Goal: Navigation & Orientation: Find specific page/section

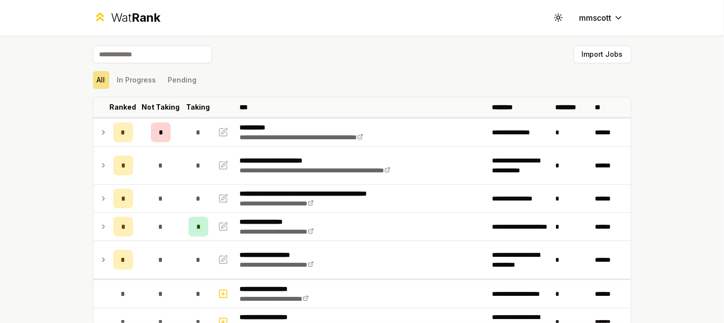
scroll to position [57, 0]
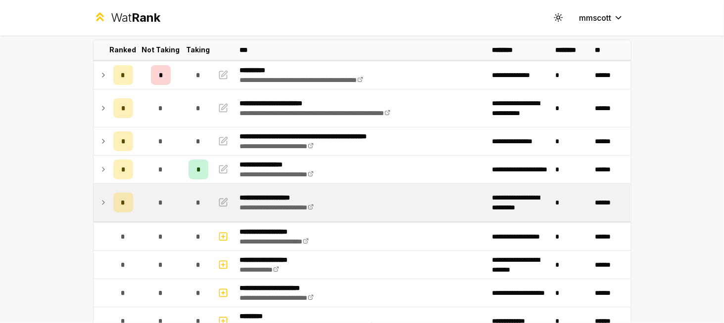
click at [103, 198] on icon at bounding box center [103, 203] width 8 height 12
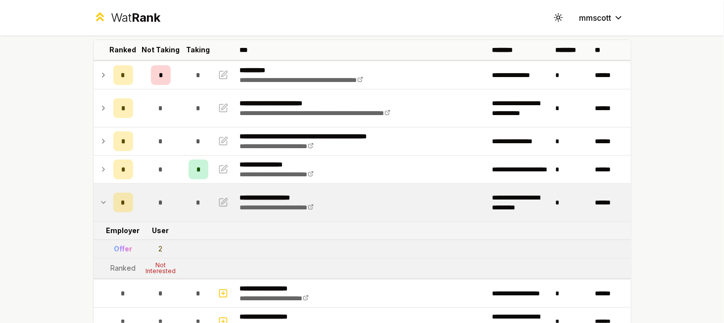
click at [99, 201] on icon at bounding box center [103, 203] width 8 height 12
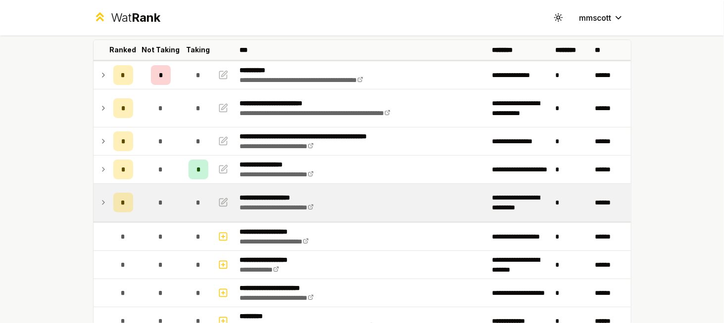
scroll to position [0, 0]
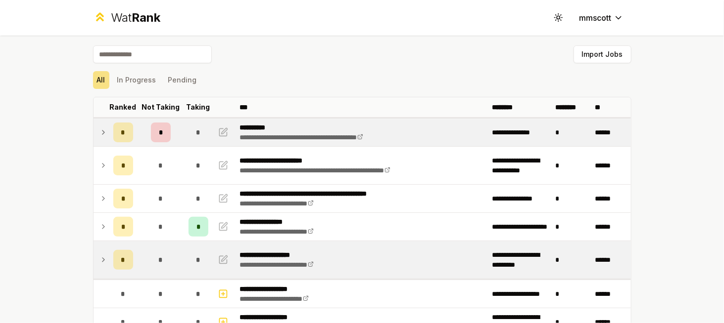
click at [99, 129] on icon at bounding box center [103, 133] width 8 height 12
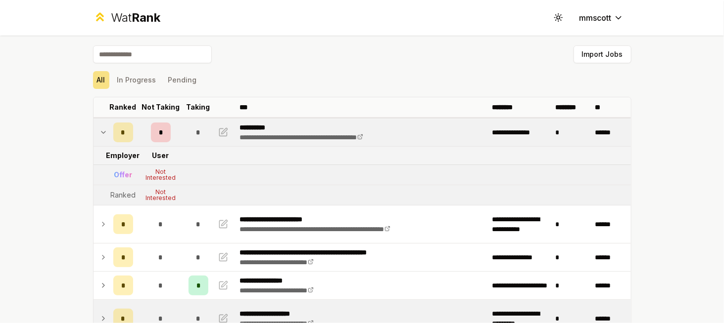
click at [99, 129] on icon at bounding box center [103, 133] width 8 height 12
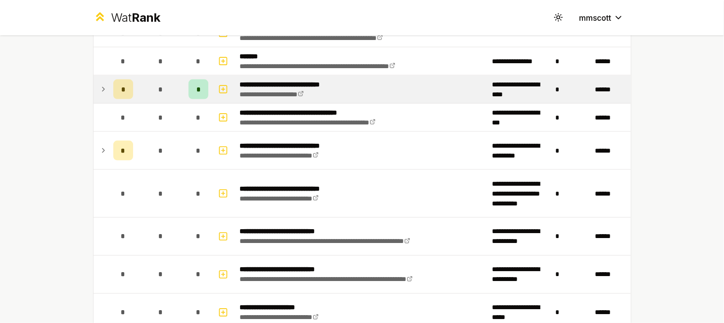
scroll to position [628, 0]
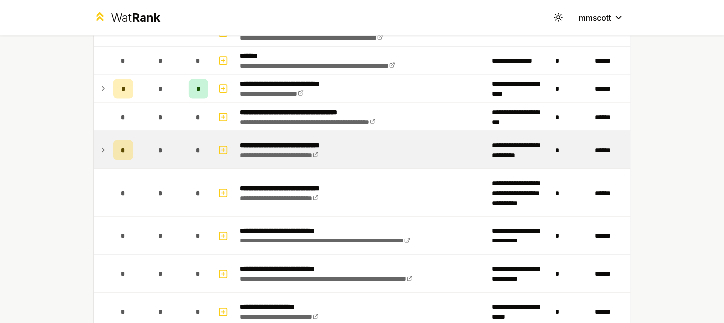
click at [103, 146] on icon at bounding box center [103, 150] width 8 height 12
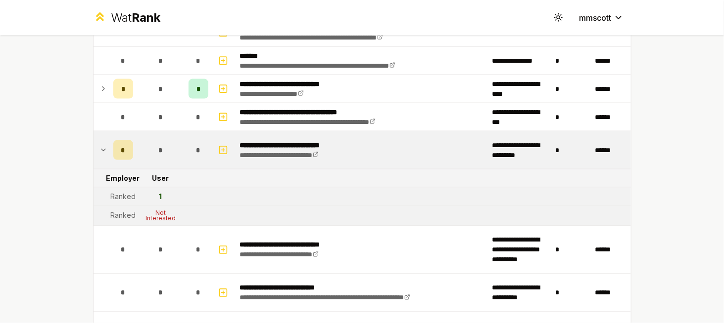
click at [100, 146] on icon at bounding box center [103, 150] width 8 height 12
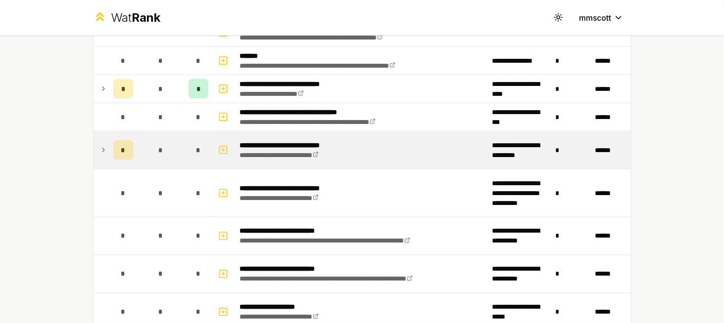
click at [101, 144] on icon at bounding box center [103, 150] width 8 height 12
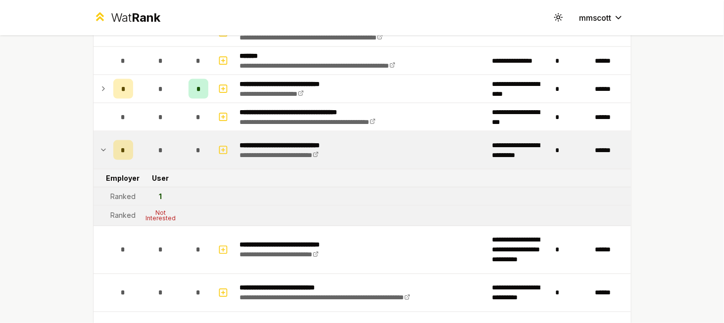
click at [99, 144] on icon at bounding box center [103, 150] width 8 height 12
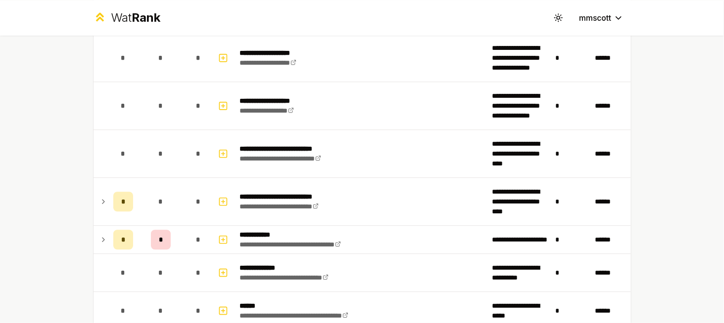
scroll to position [1069, 0]
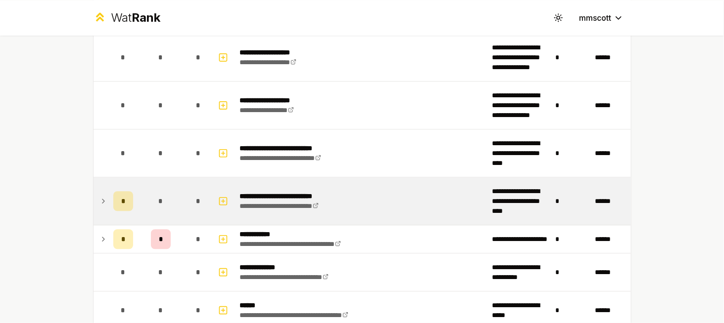
click at [99, 195] on icon at bounding box center [103, 201] width 8 height 12
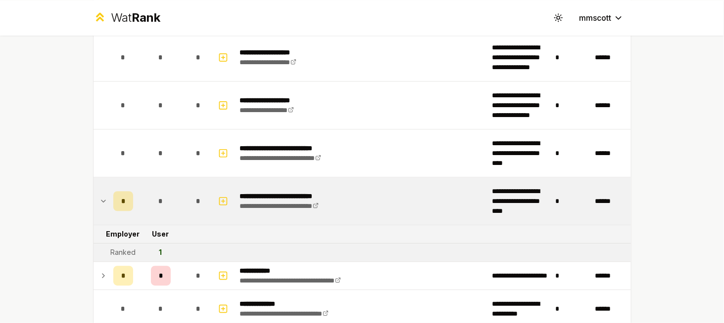
click at [99, 195] on icon at bounding box center [103, 201] width 8 height 12
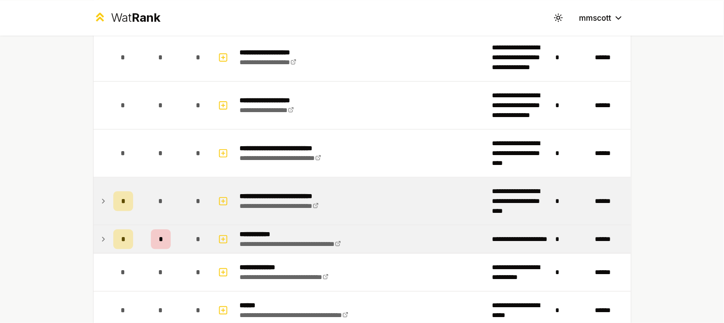
click at [99, 233] on icon at bounding box center [103, 239] width 8 height 12
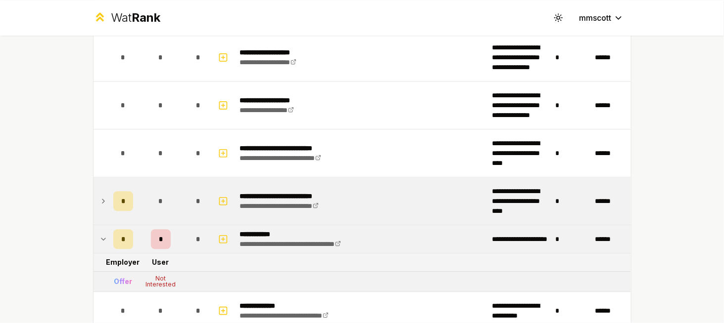
click at [101, 238] on icon at bounding box center [103, 239] width 4 height 2
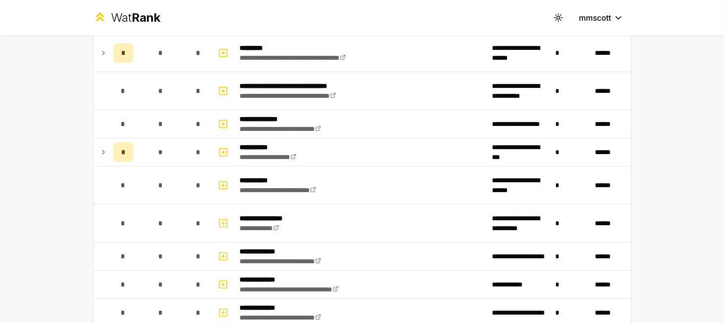
scroll to position [1384, 0]
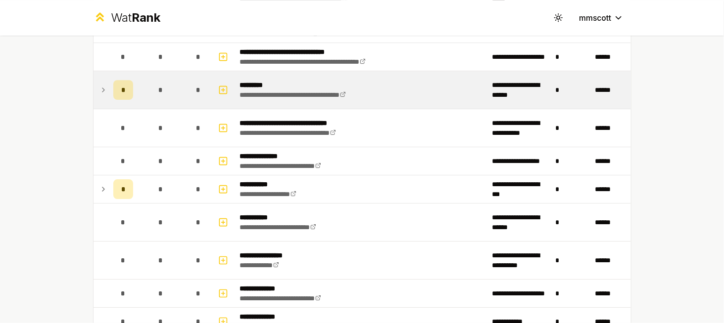
click at [99, 84] on icon at bounding box center [103, 90] width 8 height 12
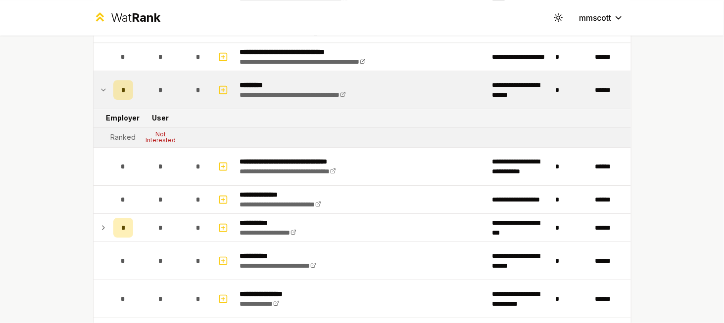
click at [99, 84] on icon at bounding box center [103, 90] width 8 height 12
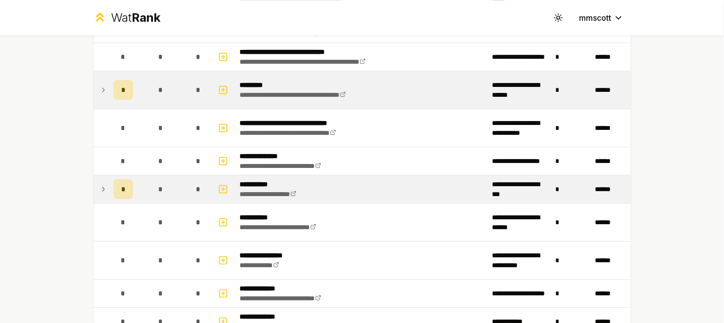
click at [101, 184] on icon at bounding box center [103, 190] width 8 height 12
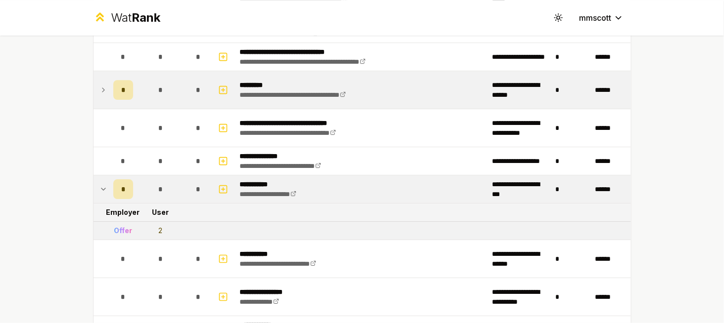
click at [101, 188] on icon at bounding box center [103, 189] width 4 height 2
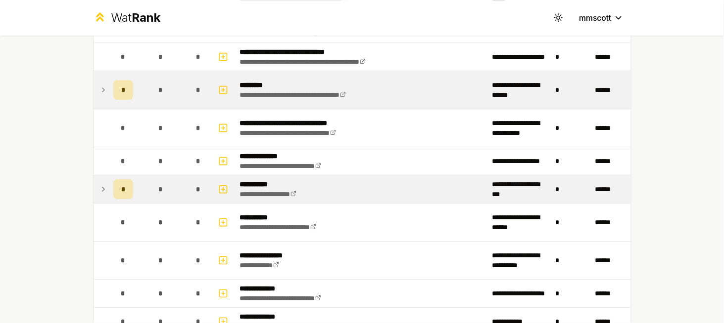
click at [101, 184] on icon at bounding box center [103, 190] width 8 height 12
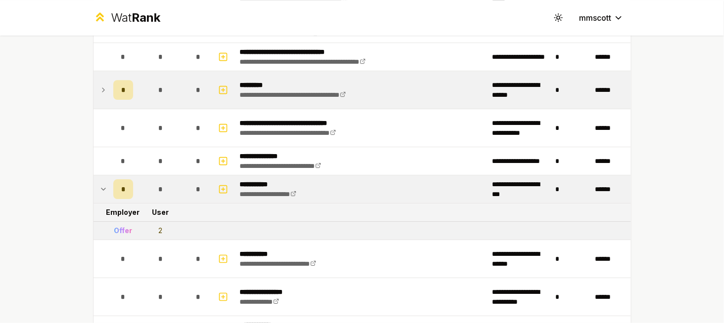
click at [101, 188] on icon at bounding box center [103, 189] width 4 height 2
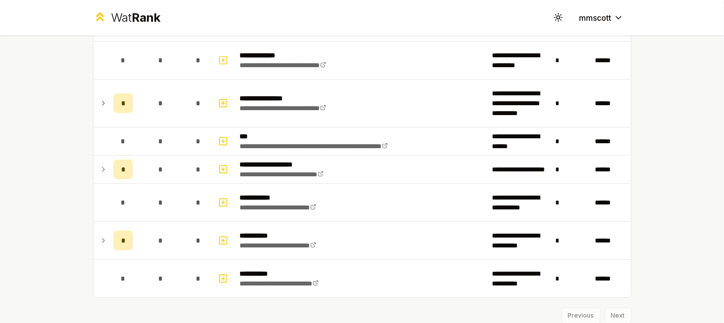
scroll to position [2105, 0]
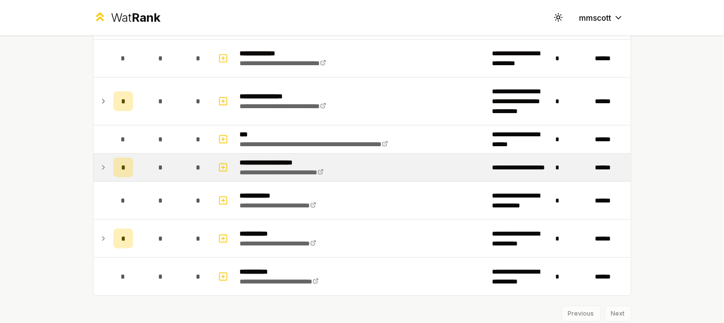
click at [94, 159] on td at bounding box center [101, 168] width 16 height 28
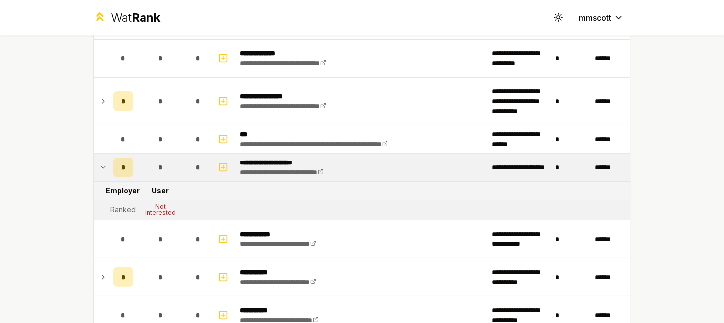
click at [99, 162] on icon at bounding box center [103, 168] width 8 height 12
